Goal: Find contact information: Find contact information

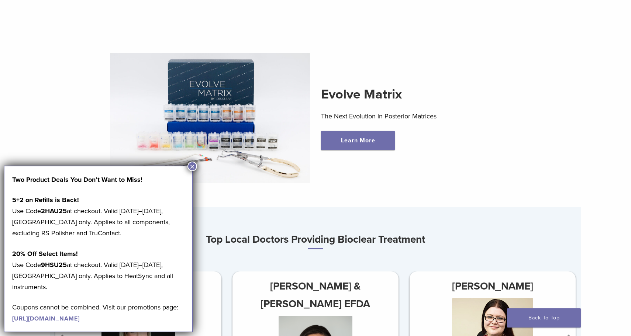
scroll to position [245, 0]
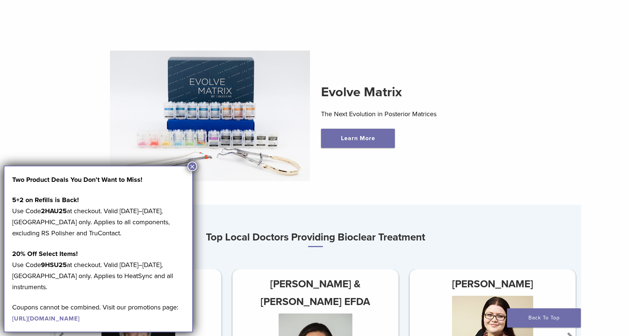
click at [192, 169] on button "×" at bounding box center [192, 167] width 10 height 10
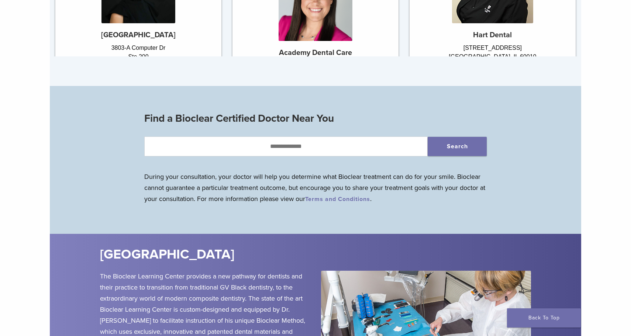
scroll to position [67, 0]
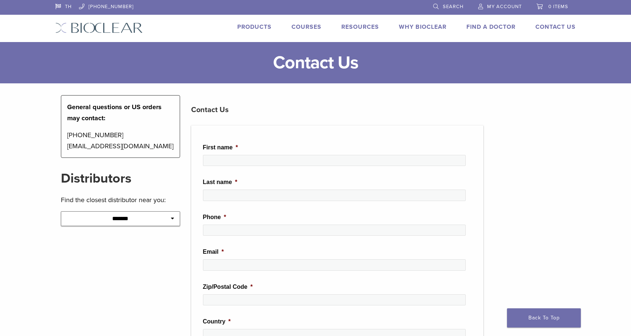
click at [146, 148] on p "1-855-712-5327 contactus@bioclearmatrix.com" at bounding box center [120, 140] width 107 height 22
click at [158, 165] on div "**********" at bounding box center [120, 330] width 130 height 471
click at [138, 146] on p "1-855-712-5327 contactus@bioclearmatrix.com" at bounding box center [120, 140] width 107 height 22
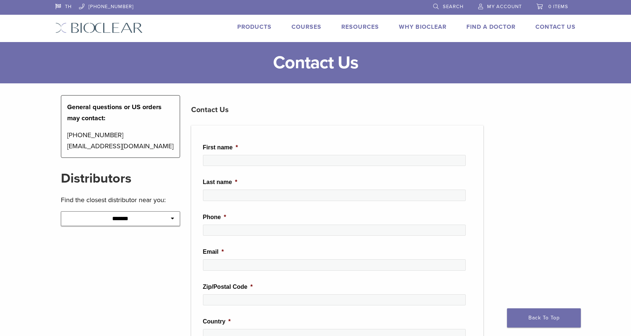
click at [138, 146] on p "1-855-712-5327 contactus@bioclearmatrix.com" at bounding box center [120, 140] width 107 height 22
click at [134, 146] on p "1-855-712-5327 contactus@bioclearmatrix.com" at bounding box center [120, 140] width 107 height 22
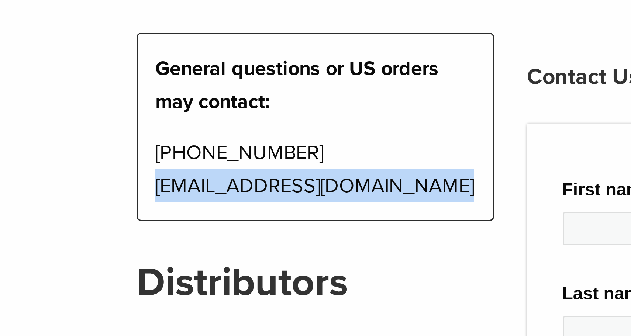
drag, startPoint x: 52, startPoint y: 61, endPoint x: 146, endPoint y: 58, distance: 93.7
click at [146, 129] on p "1-855-712-5327 contactus@bioclearmatrix.com" at bounding box center [120, 140] width 107 height 22
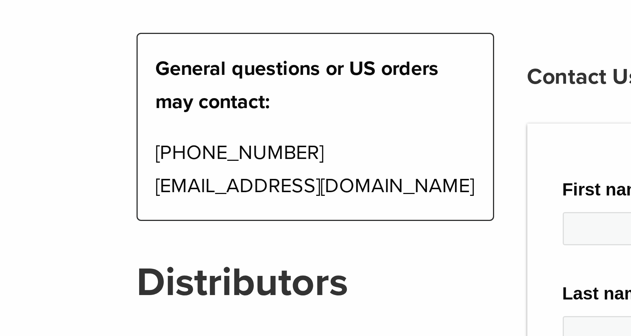
click at [107, 129] on p "1-855-712-5327 contactus@bioclearmatrix.com" at bounding box center [120, 140] width 107 height 22
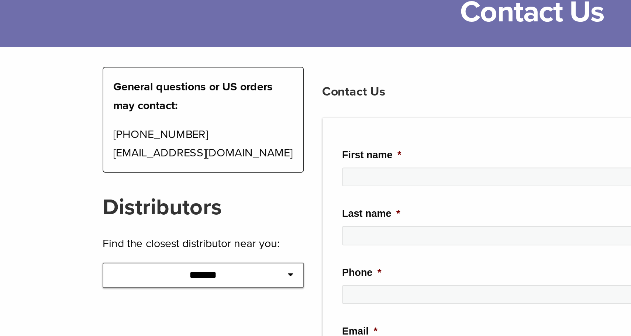
scroll to position [11, 0]
